Goal: Task Accomplishment & Management: Manage account settings

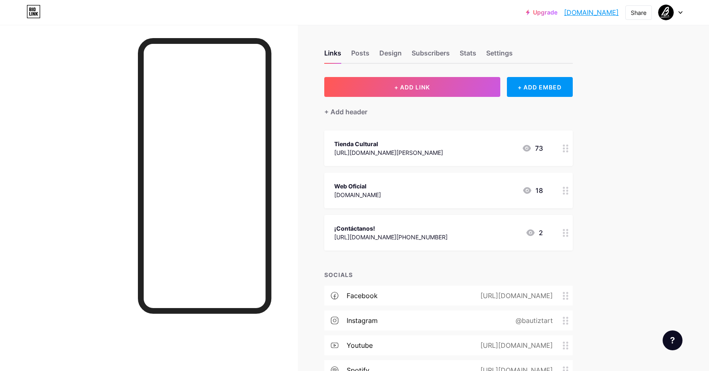
drag, startPoint x: 0, startPoint y: 0, endPoint x: 599, endPoint y: 14, distance: 599.5
click at [599, 14] on link "[DOMAIN_NAME]" at bounding box center [591, 12] width 55 height 10
click at [386, 52] on div "Design" at bounding box center [390, 55] width 22 height 15
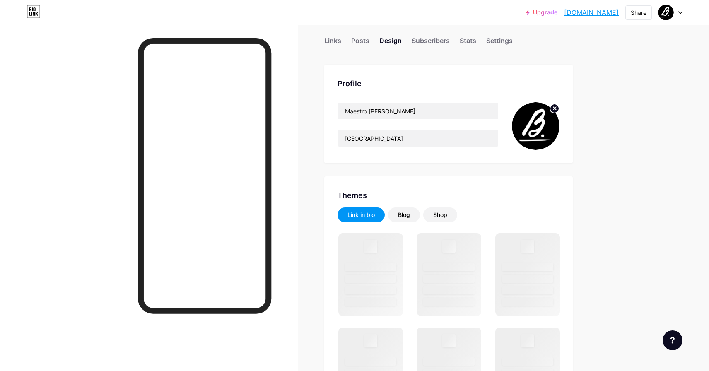
scroll to position [13, 0]
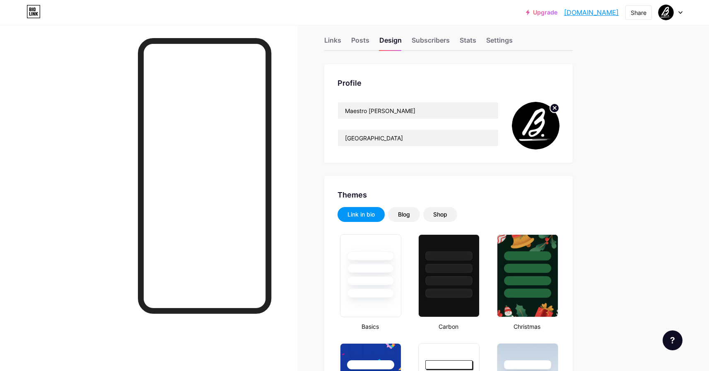
type input "#2e2e2e"
type input "#000000"
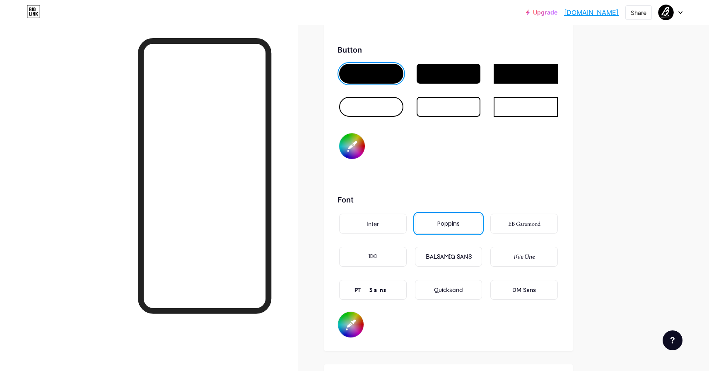
scroll to position [1258, 0]
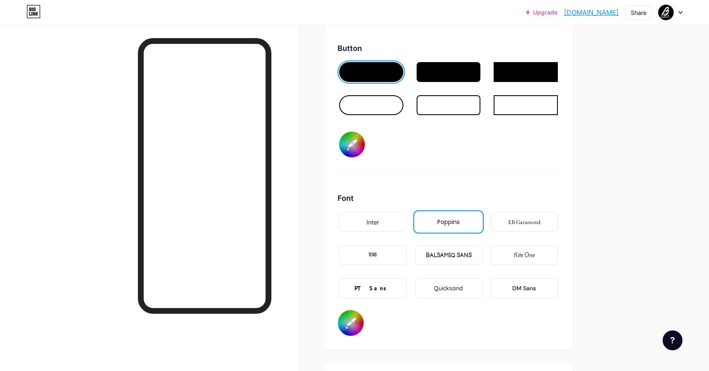
click at [444, 114] on div at bounding box center [449, 105] width 64 height 20
click at [464, 78] on div at bounding box center [449, 72] width 64 height 20
click at [370, 79] on div at bounding box center [371, 72] width 64 height 20
click at [439, 77] on div at bounding box center [449, 72] width 64 height 20
click at [384, 69] on div at bounding box center [371, 72] width 64 height 20
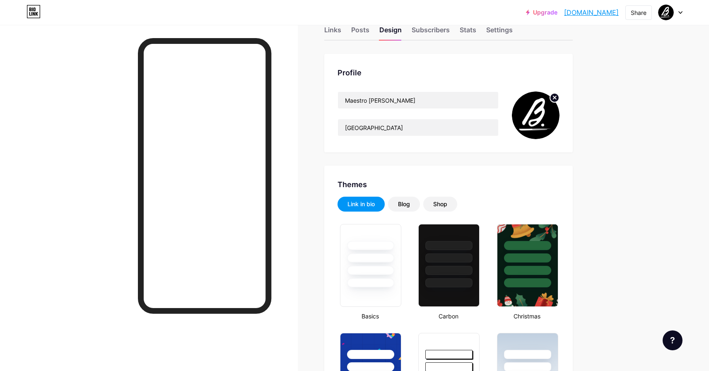
scroll to position [0, 0]
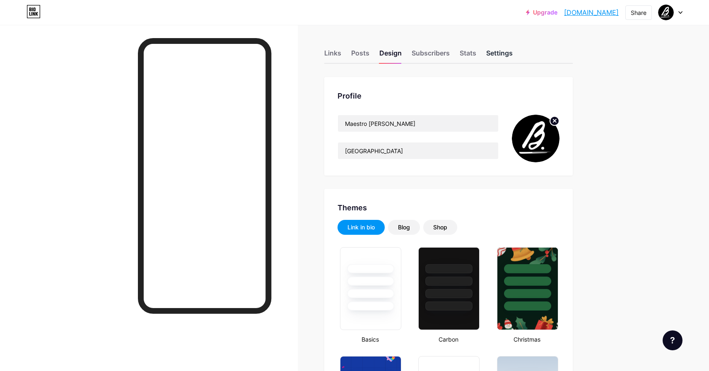
click at [497, 53] on div "Settings" at bounding box center [499, 55] width 27 height 15
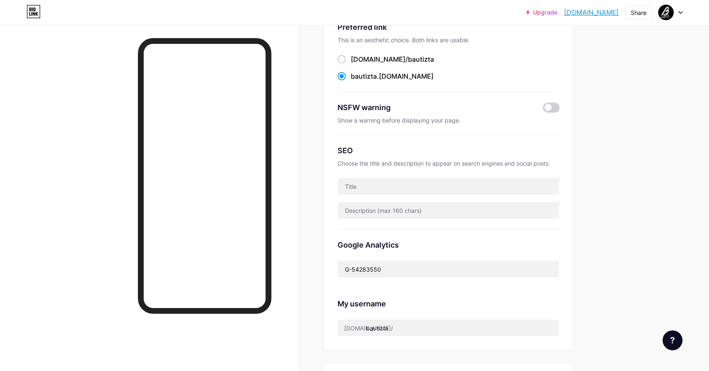
scroll to position [67, 0]
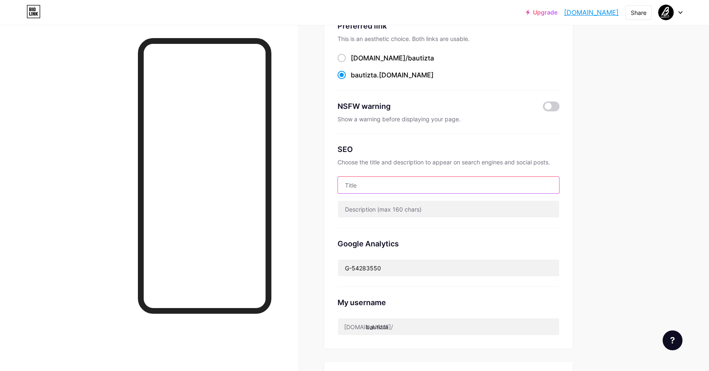
click at [431, 179] on input "text" at bounding box center [448, 185] width 221 height 17
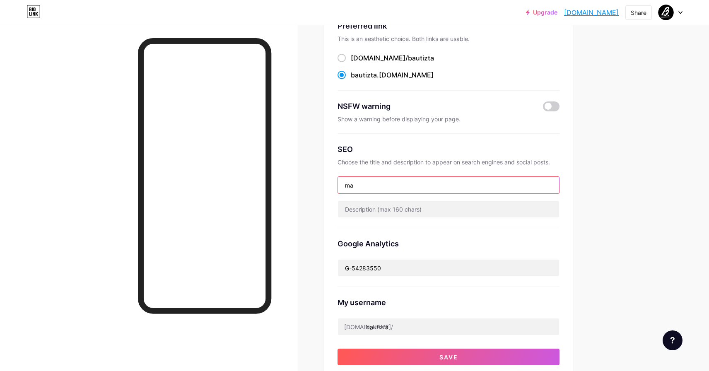
type input "m"
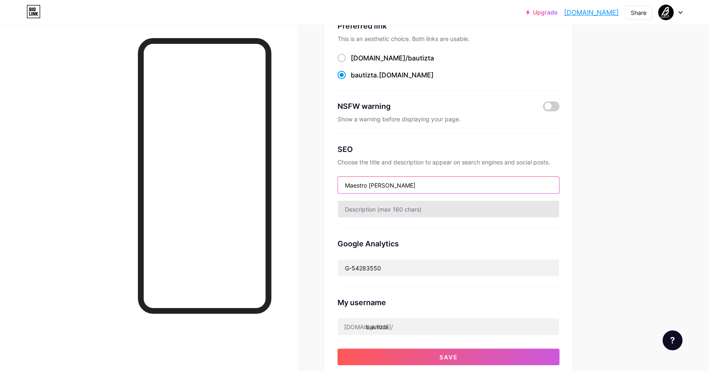
type input "Maestro [PERSON_NAME]"
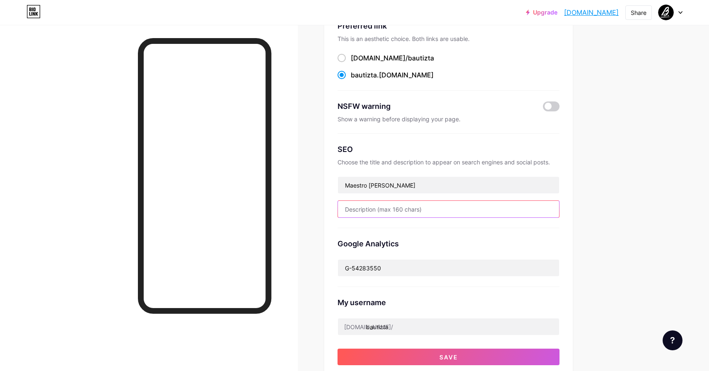
click at [444, 205] on input "text" at bounding box center [448, 209] width 221 height 17
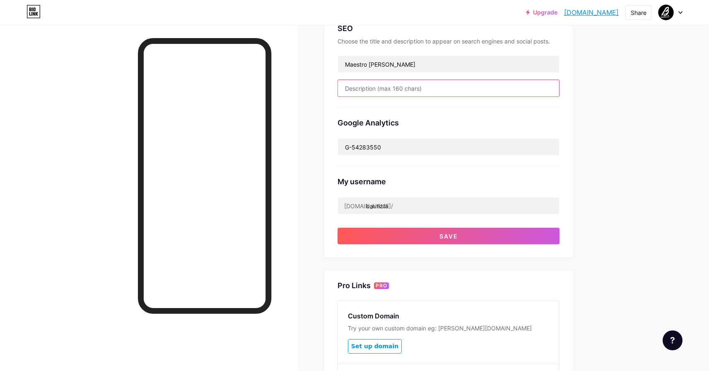
scroll to position [199, 0]
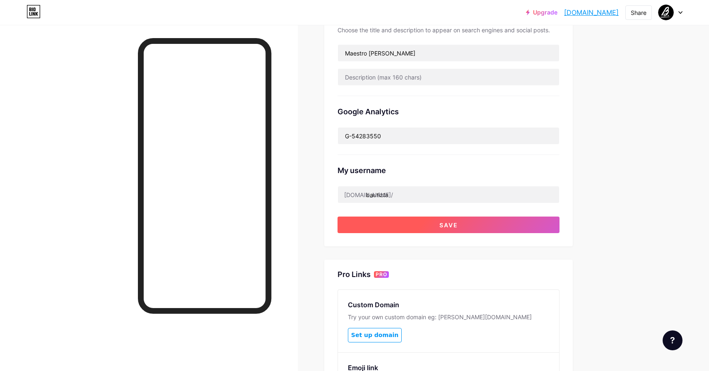
click at [440, 227] on span "Save" at bounding box center [448, 225] width 19 height 7
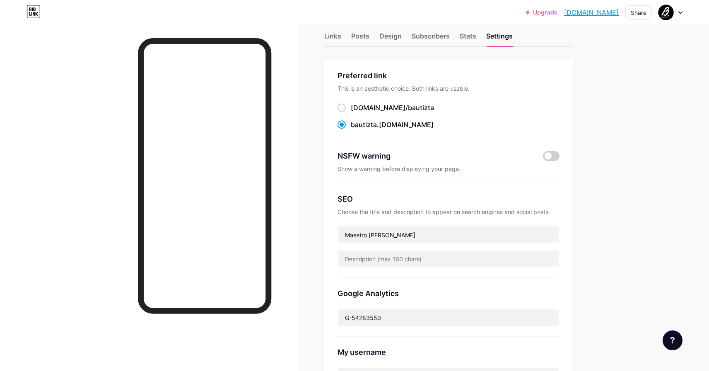
scroll to position [0, 0]
